Goal: Task Accomplishment & Management: Complete application form

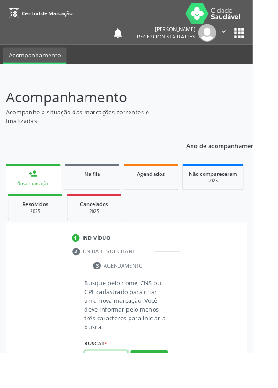
click at [121, 388] on input "text" at bounding box center [117, 394] width 48 height 16
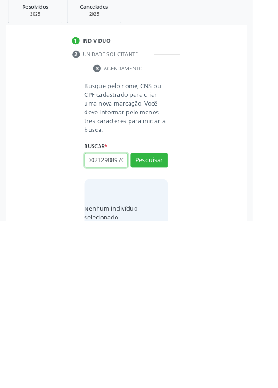
scroll to position [0, 17]
type input "700002129089709"
click at [166, 326] on button "Pesquisar" at bounding box center [164, 321] width 41 height 16
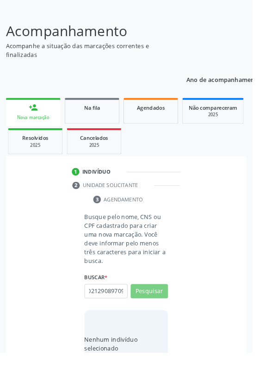
scroll to position [0, 0]
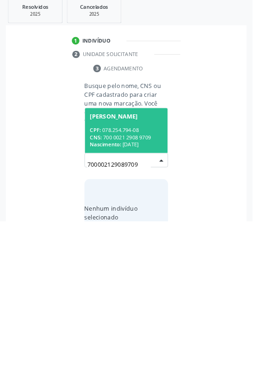
click at [163, 288] on div "CPF: 078.254.794-08" at bounding box center [139, 288] width 80 height 8
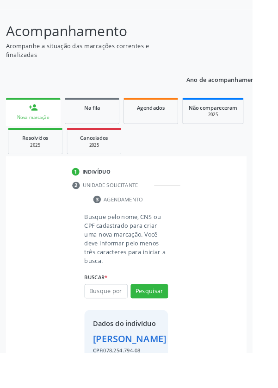
scroll to position [84, 0]
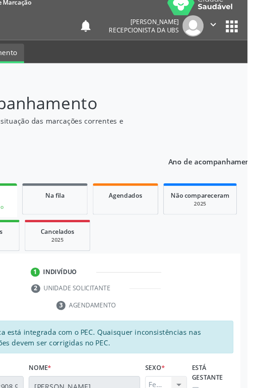
scroll to position [0, 0]
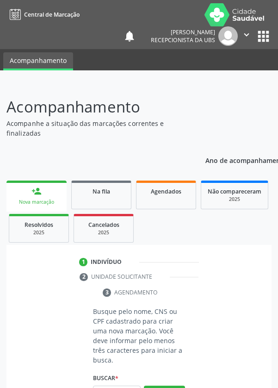
scroll to position [73, 0]
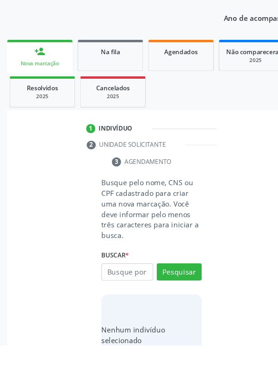
click at [120, 319] on input "text" at bounding box center [117, 321] width 48 height 16
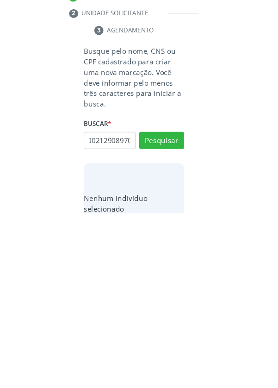
scroll to position [0, 17]
type input "700002129089709"
click at [176, 322] on button "Pesquisar" at bounding box center [164, 322] width 41 height 16
type input "700002129089709"
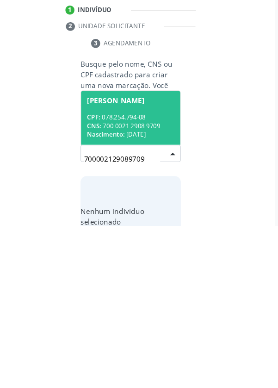
scroll to position [72, 0]
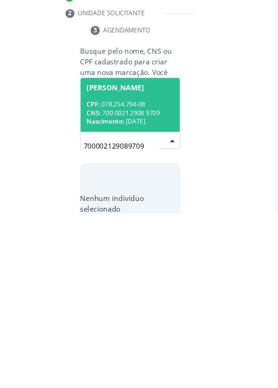
click at [153, 289] on div "CPF: 078.254.794-08" at bounding box center [139, 288] width 80 height 8
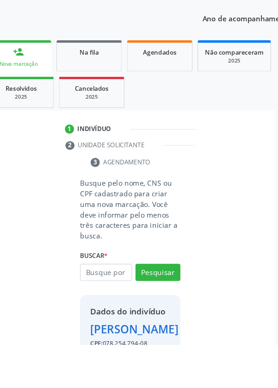
scroll to position [84, 0]
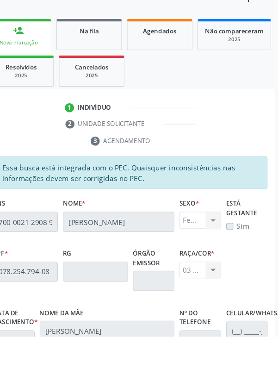
scroll to position [220, 0]
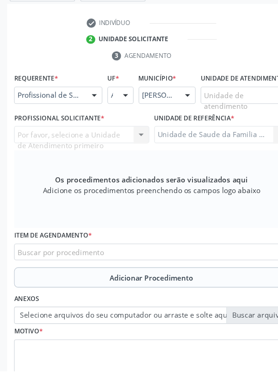
scroll to position [194, 0]
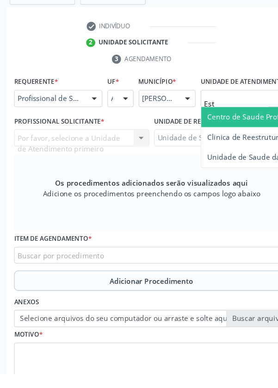
type input "Esta"
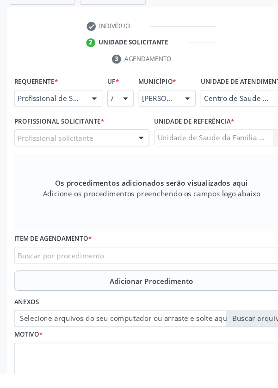
click at [103, 179] on div "Profissional solicitante" at bounding box center [75, 171] width 124 height 16
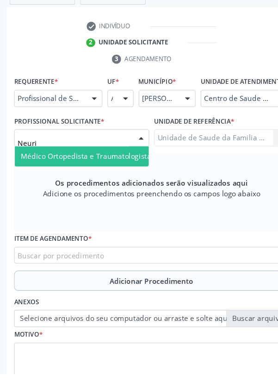
type input "Neuriv"
click at [121, 191] on span "Médico Ortopedista e Traumatologista - Neurivan Calado Barbosa" at bounding box center [123, 188] width 208 height 9
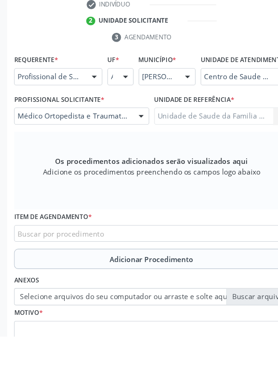
click at [170, 301] on div "Buscar por procedimento" at bounding box center [139, 294] width 252 height 16
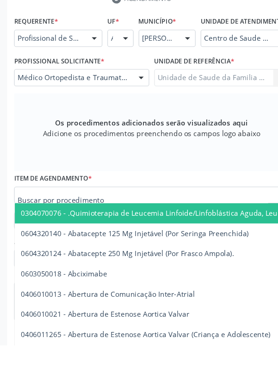
scroll to position [222, 0]
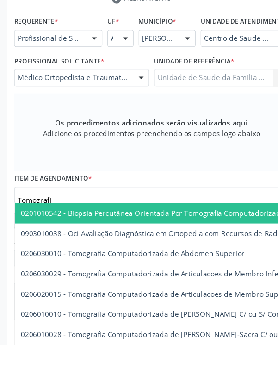
type input "Tomografia"
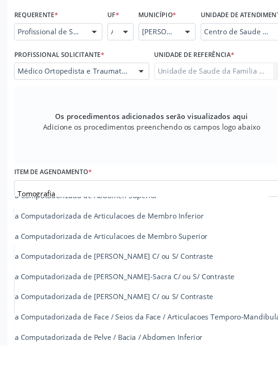
scroll to position [47, 80]
click at [149, 329] on span "0206010028 - Tomografia Computadorizada de Coluna Lombo-Sacra C/ ou S/ Contraste" at bounding box center [77, 324] width 276 height 9
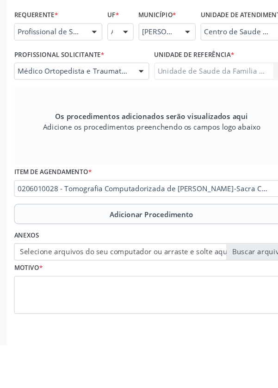
click at [167, 272] on span "Adicionar Procedimento" at bounding box center [139, 268] width 77 height 10
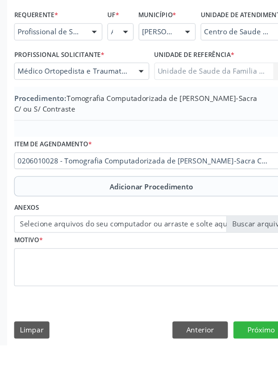
scroll to position [203, 0]
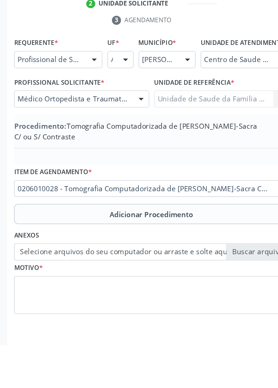
click at [229, 308] on label "Selecione arquivos do seu computador ou arraste e solte aqui" at bounding box center [139, 303] width 252 height 16
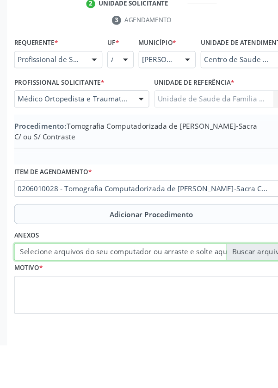
click at [229, 308] on input "Selecione arquivos do seu computador ou arraste e solte aqui" at bounding box center [139, 303] width 252 height 16
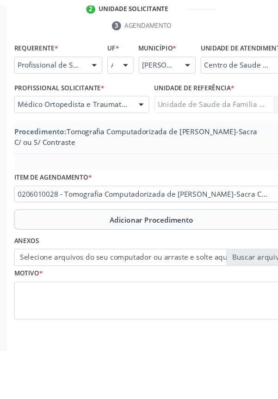
scroll to position [190, 0]
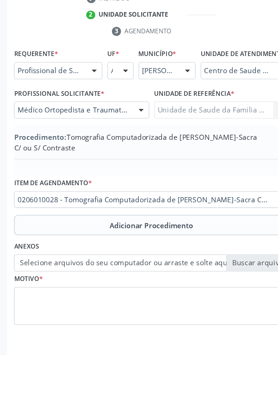
type input "C:\fakepath\17592285007734044617304822702908.jpg"
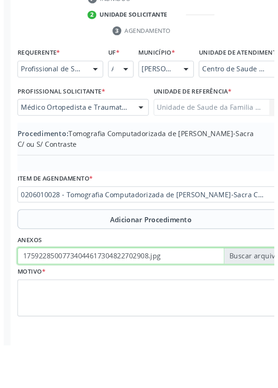
scroll to position [193, 0]
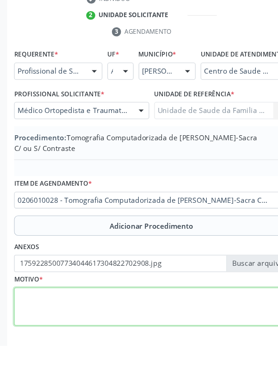
click at [99, 353] on textarea at bounding box center [139, 352] width 252 height 35
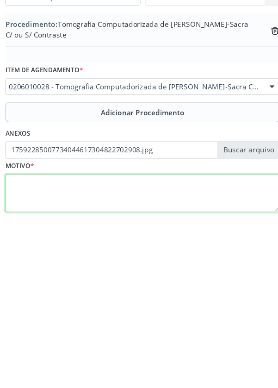
scroll to position [203, 0]
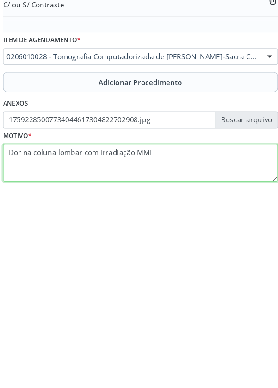
type textarea "Dor na coluna lombar com irradiação MMIF"
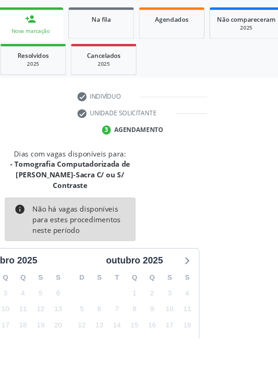
scroll to position [96, 0]
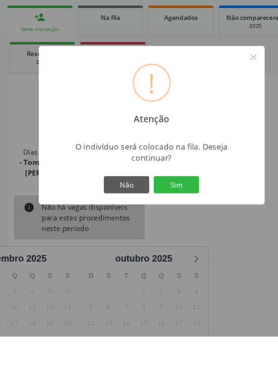
click at [183, 257] on button "Sim" at bounding box center [162, 249] width 42 height 16
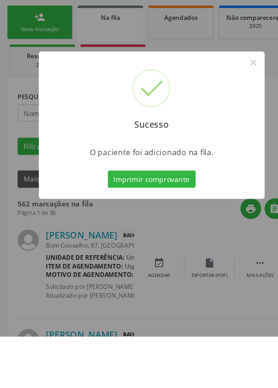
scroll to position [0, 0]
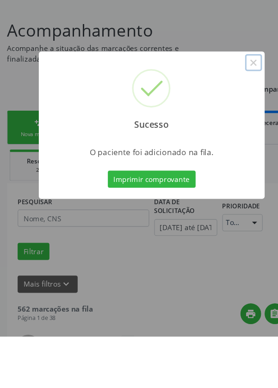
click at [241, 144] on button "×" at bounding box center [233, 137] width 16 height 16
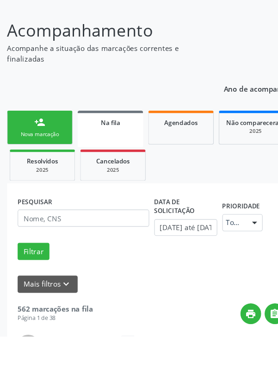
click at [39, 200] on div "Nova marcação" at bounding box center [36, 202] width 46 height 7
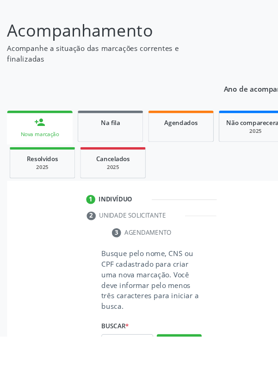
click at [54, 197] on link "person_add Nova marcação" at bounding box center [36, 196] width 60 height 31
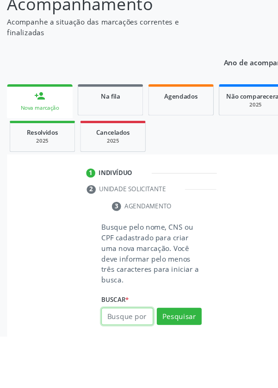
click at [126, 370] on input "text" at bounding box center [117, 370] width 48 height 16
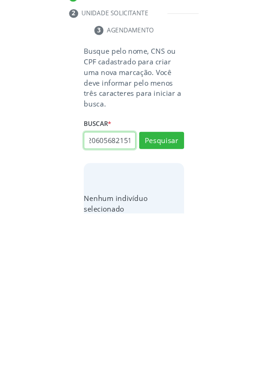
scroll to position [0, 17]
type input "701206056821510"
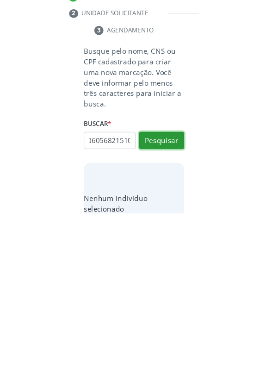
click at [177, 323] on button "Pesquisar" at bounding box center [164, 322] width 41 height 16
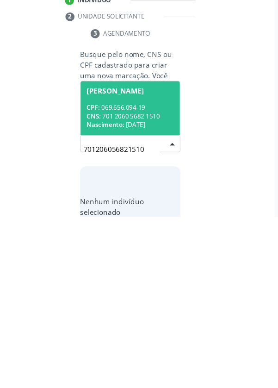
scroll to position [72, 0]
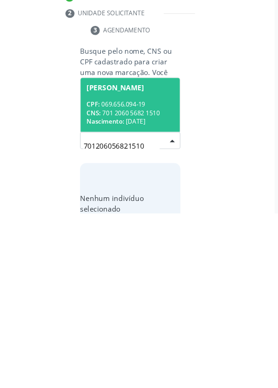
click at [149, 286] on div "CPF: 069.656.094-19" at bounding box center [139, 288] width 80 height 8
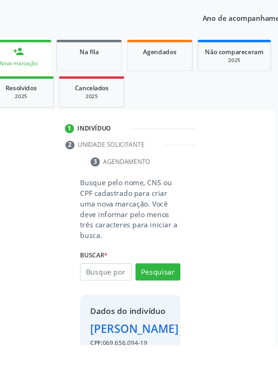
scroll to position [69, 0]
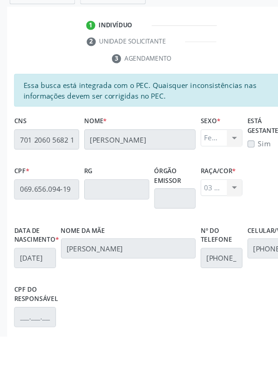
scroll to position [220, 0]
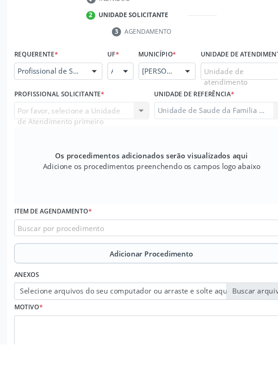
scroll to position [199, 0]
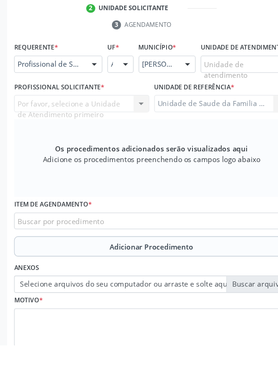
click at [88, 128] on div at bounding box center [87, 131] width 14 height 16
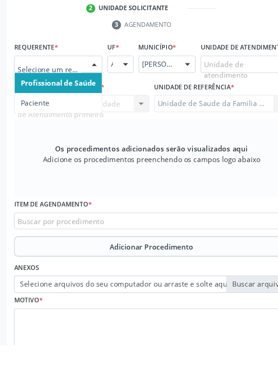
scroll to position [198, 0]
click at [53, 160] on span "Paciente" at bounding box center [53, 166] width 80 height 19
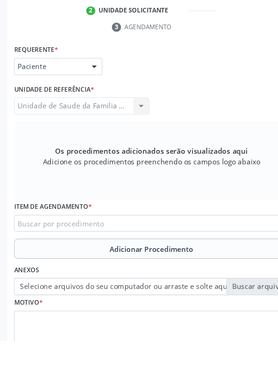
scroll to position [171, 0]
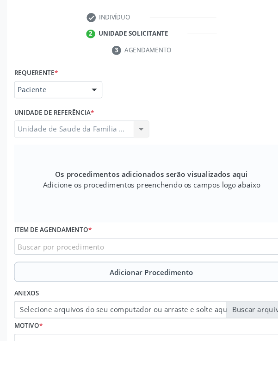
click at [137, 299] on div "Buscar por procedimento" at bounding box center [139, 302] width 252 height 16
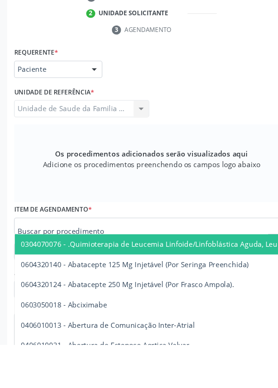
scroll to position [194, 0]
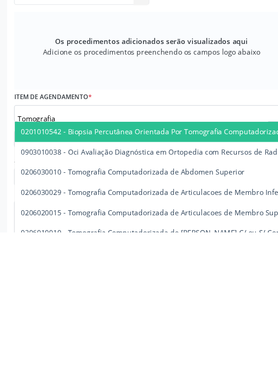
click at [87, 282] on input "Tomografia" at bounding box center [131, 284] width 230 height 19
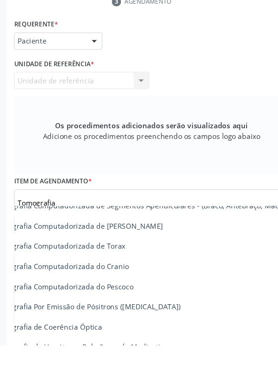
scroll to position [194, 0]
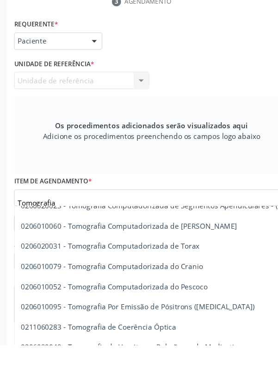
click at [141, 253] on input "Tomografia" at bounding box center [131, 257] width 230 height 19
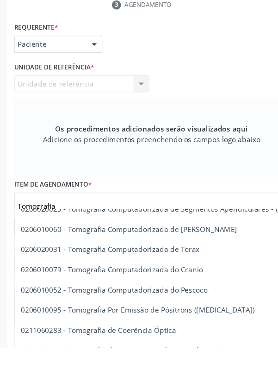
scroll to position [220, 0]
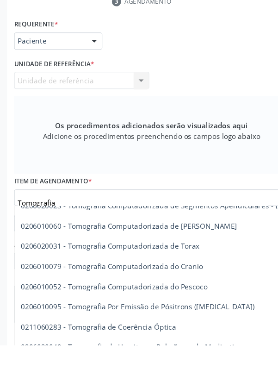
click at [224, 308] on span "0206010079 - Tomografia Computadorizada do Cranio" at bounding box center [220, 316] width 414 height 19
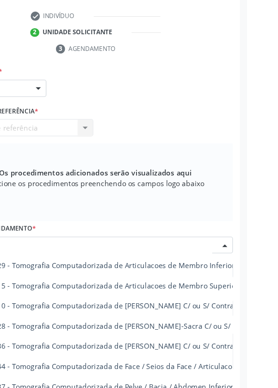
scroll to position [220, 0]
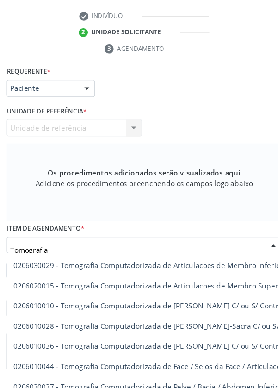
click at [214, 288] on span "0206020015 - Tomografia Computadorizada de Articulacoes de Membro Superior" at bounding box center [144, 290] width 251 height 9
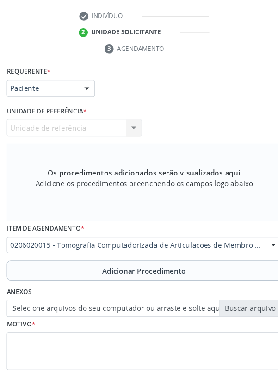
click at [165, 272] on span "Adicionar Procedimento" at bounding box center [139, 277] width 77 height 10
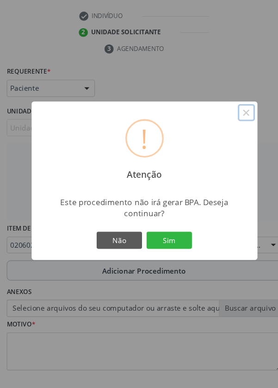
click at [241, 139] on button "×" at bounding box center [233, 132] width 16 height 16
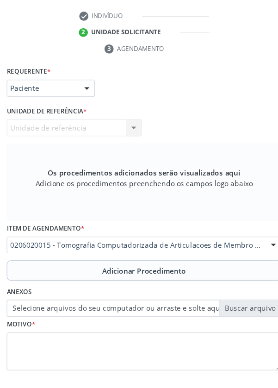
click at [148, 280] on span "Adicionar Procedimento" at bounding box center [139, 277] width 77 height 10
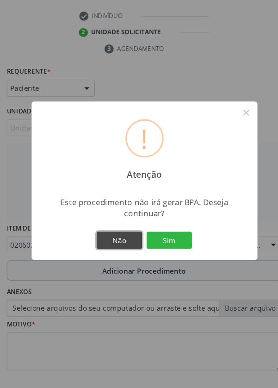
click at [137, 257] on button "Não" at bounding box center [116, 249] width 42 height 16
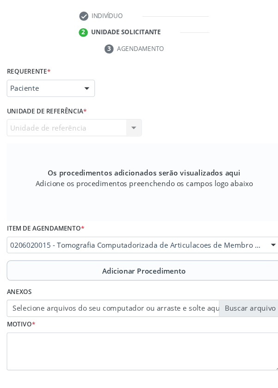
click at [253, 253] on div at bounding box center [258, 254] width 14 height 16
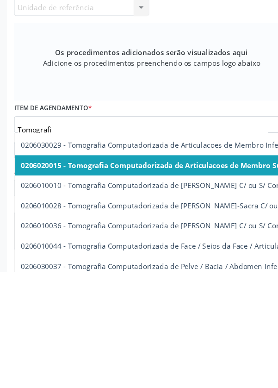
type input "Tomografia"
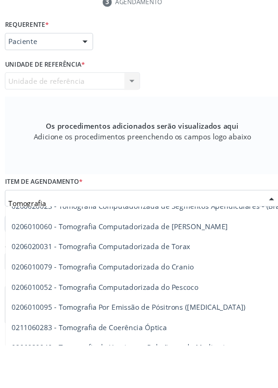
scroll to position [220, 0]
